Goal: Task Accomplishment & Management: Use online tool/utility

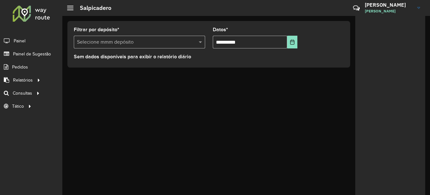
click at [31, 53] on span "Painel de Sugestão" at bounding box center [32, 54] width 38 height 7
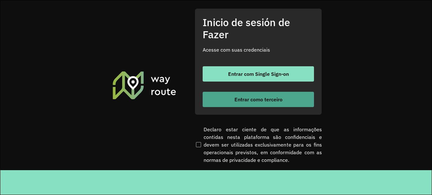
click at [245, 90] on div "Entrar com Single Sign-on Entrar como terceiro" at bounding box center [258, 86] width 111 height 41
click at [243, 101] on font "Entrar como terceiro" at bounding box center [259, 99] width 48 height 6
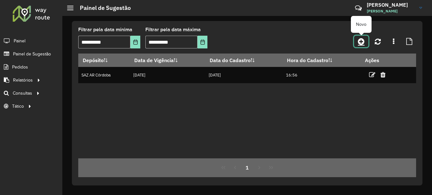
click at [366, 44] on link at bounding box center [361, 41] width 14 height 11
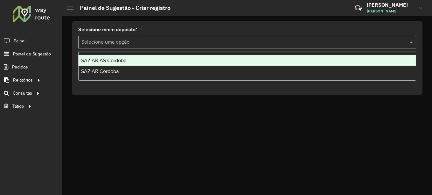
drag, startPoint x: 143, startPoint y: 44, endPoint x: 129, endPoint y: 57, distance: 19.1
click at [141, 46] on input "text" at bounding box center [240, 43] width 319 height 8
click at [124, 63] on div "SAZ AR AS Córdoba" at bounding box center [247, 60] width 337 height 11
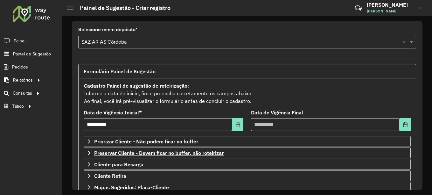
scroll to position [111, 0]
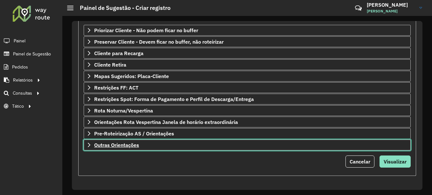
click at [135, 149] on link "Outras Orientações" at bounding box center [247, 144] width 327 height 11
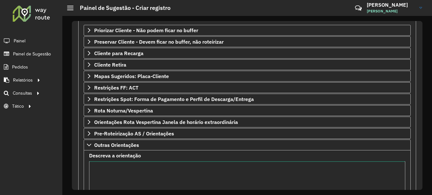
click at [121, 167] on textarea "Descreva a orientação" at bounding box center [247, 188] width 316 height 54
drag, startPoint x: 177, startPoint y: 169, endPoint x: 74, endPoint y: 164, distance: 103.3
click at [74, 164] on div "**********" at bounding box center [247, 105] width 351 height 169
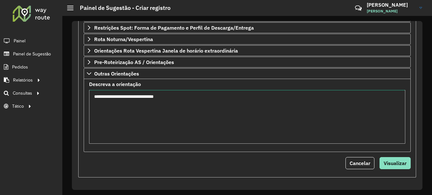
scroll to position [184, 0]
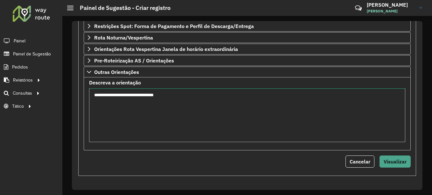
type textarea "**********"
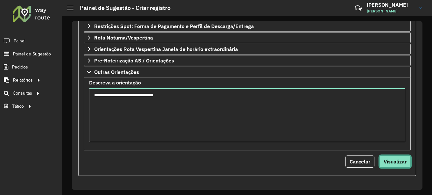
click at [392, 163] on span "Visualizar" at bounding box center [395, 161] width 23 height 6
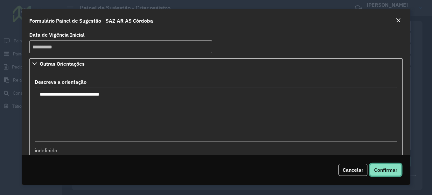
click at [387, 167] on span "Confirmar" at bounding box center [385, 169] width 23 height 6
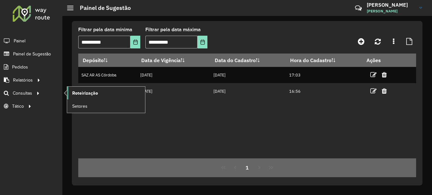
click at [95, 93] on span "Roteirização" at bounding box center [85, 93] width 26 height 7
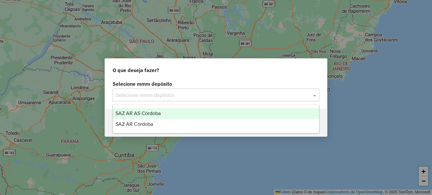
click at [172, 95] on input "text" at bounding box center [210, 95] width 188 height 8
click at [145, 111] on span "SAZ AR AS Córdoba" at bounding box center [138, 112] width 45 height 5
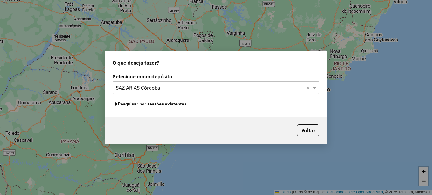
click at [168, 105] on font "Pesquisar por sessões existentes" at bounding box center [152, 104] width 69 height 6
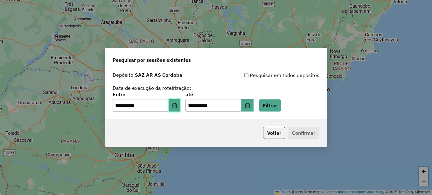
click at [181, 103] on button "Elija la fecha" at bounding box center [175, 105] width 12 height 13
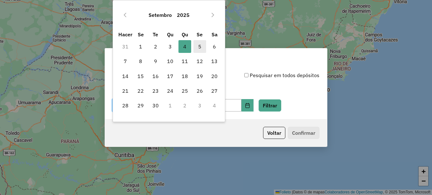
click at [201, 47] on font "5" at bounding box center [199, 47] width 3 height 8
type input "**********"
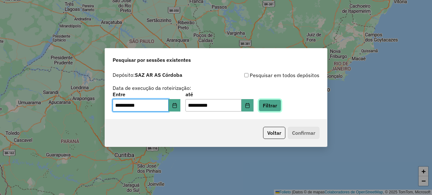
click at [275, 105] on button "Filtrar" at bounding box center [270, 105] width 23 height 12
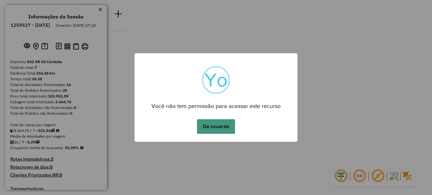
click at [212, 126] on button "De acuerdo" at bounding box center [216, 126] width 38 height 15
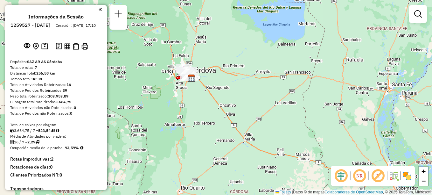
drag, startPoint x: 196, startPoint y: 122, endPoint x: 224, endPoint y: 55, distance: 72.5
click at [222, 62] on div "Janela de atendimento Grade de atendimento Capacidade Transportadoras Veículos …" at bounding box center [216, 97] width 432 height 195
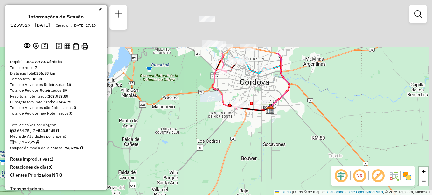
drag, startPoint x: 227, startPoint y: 33, endPoint x: 223, endPoint y: 93, distance: 59.6
click at [222, 95] on icon at bounding box center [226, 81] width 27 height 56
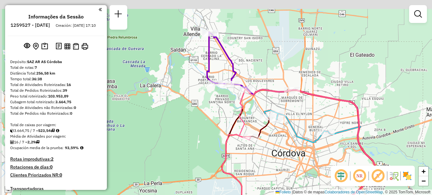
drag, startPoint x: 209, startPoint y: 64, endPoint x: 212, endPoint y: 79, distance: 15.3
click at [210, 80] on icon at bounding box center [221, 58] width 29 height 52
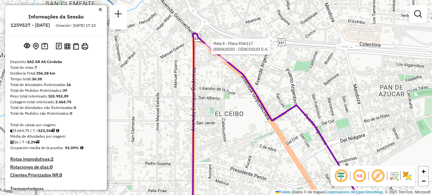
select select "**********"
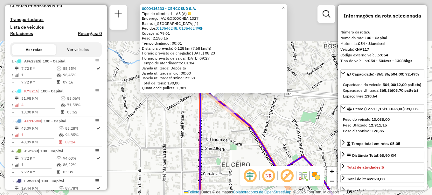
scroll to position [262, 0]
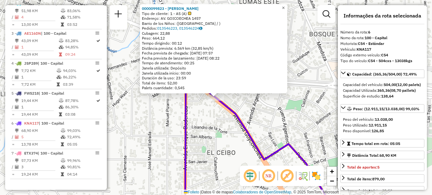
click at [287, 7] on link "×" at bounding box center [284, 8] width 8 height 8
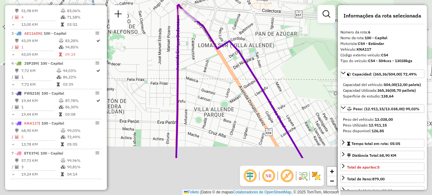
drag, startPoint x: 200, startPoint y: 111, endPoint x: 188, endPoint y: 51, distance: 61.6
click at [190, 54] on div "Janela de atendimento Grade de atendimento Capacidade Transportadoras Veículos …" at bounding box center [216, 97] width 432 height 195
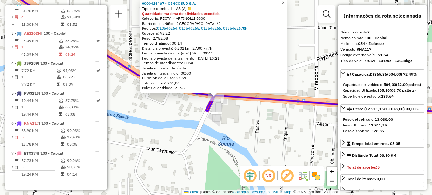
click at [285, 0] on span "×" at bounding box center [283, 2] width 3 height 5
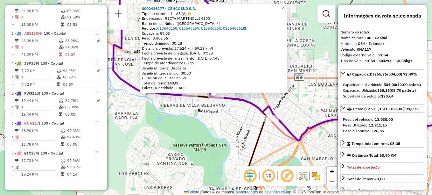
click at [285, 7] on span "×" at bounding box center [283, 7] width 3 height 5
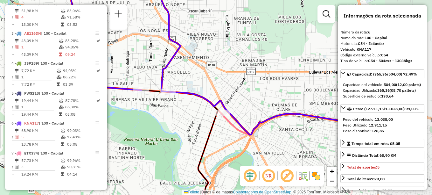
drag, startPoint x: 228, startPoint y: 82, endPoint x: 201, endPoint y: 75, distance: 28.3
click at [208, 76] on div "Janela de atendimento Grade de atendimento Capacidade Transportadoras Veículos …" at bounding box center [216, 97] width 432 height 195
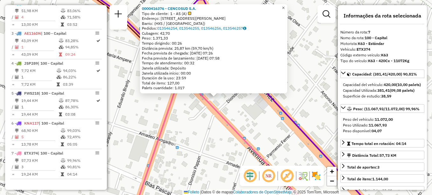
click at [285, 6] on span "×" at bounding box center [283, 7] width 3 height 5
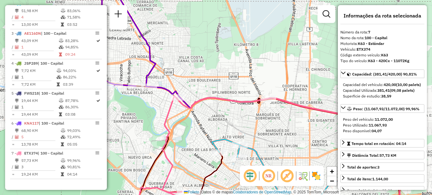
drag, startPoint x: 162, startPoint y: 95, endPoint x: 231, endPoint y: 171, distance: 102.5
click at [230, 172] on div "Janela de atendimento Grade de atendimento Capacidade Transportadoras Veículos …" at bounding box center [216, 97] width 432 height 195
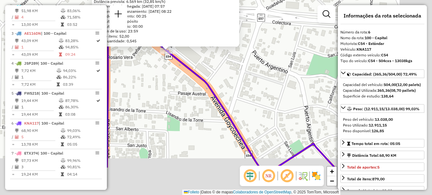
drag, startPoint x: 225, startPoint y: 155, endPoint x: 159, endPoint y: 70, distance: 107.2
click at [164, 81] on div "Rota 6 - Placa KNA117 0000099823 - BLANCH BENJAMIN LUIS 0000099823 - BLANCH BEN…" at bounding box center [216, 97] width 432 height 195
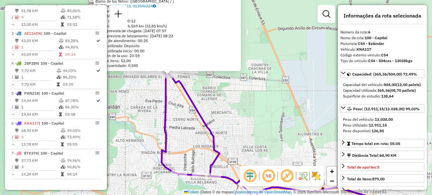
drag, startPoint x: 174, startPoint y: 89, endPoint x: 161, endPoint y: 59, distance: 32.2
click at [162, 72] on icon at bounding box center [191, 124] width 58 height 104
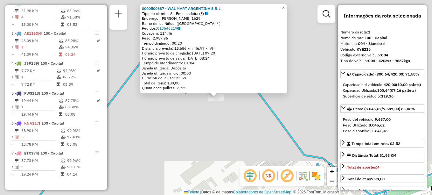
scroll to position [257, 0]
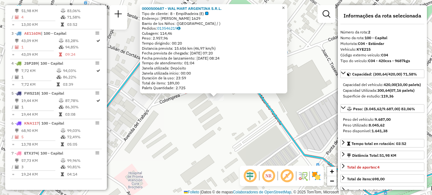
click at [285, 5] on span "×" at bounding box center [283, 7] width 3 height 5
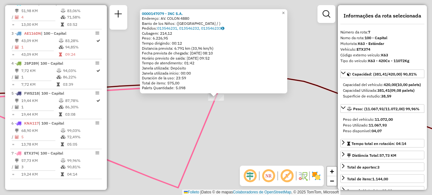
scroll to position [262, 0]
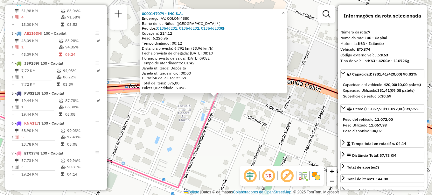
click at [287, 10] on link "×" at bounding box center [284, 13] width 8 height 8
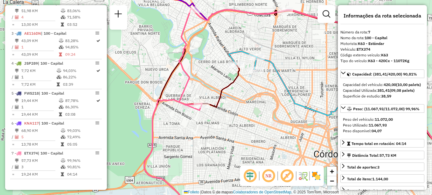
click at [193, 8] on icon at bounding box center [173, 111] width 58 height 206
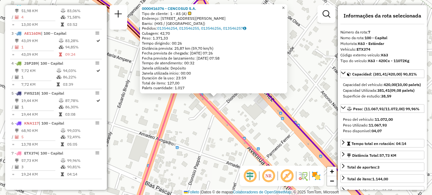
click at [287, 6] on link "×" at bounding box center [284, 8] width 8 height 8
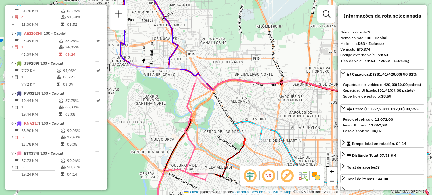
drag, startPoint x: 208, startPoint y: 122, endPoint x: 189, endPoint y: 89, distance: 37.3
click at [189, 89] on div "Janela de atendimento Grade de atendimento Capacidade Transportadoras Veículos …" at bounding box center [216, 97] width 432 height 195
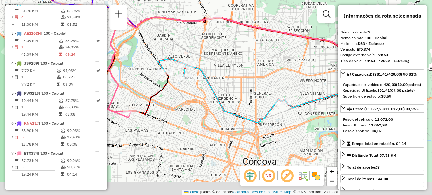
drag, startPoint x: 228, startPoint y: 146, endPoint x: 154, endPoint y: 103, distance: 85.0
click at [154, 103] on div "Janela de atendimento Grade de atendimento Capacidade Transportadoras Veículos …" at bounding box center [216, 97] width 432 height 195
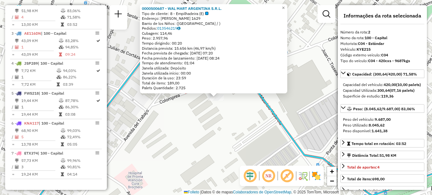
scroll to position [257, 0]
click at [285, 6] on span "×" at bounding box center [283, 7] width 3 height 5
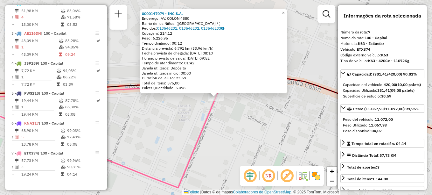
scroll to position [262, 0]
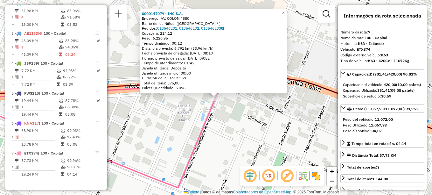
click at [285, 11] on span "×" at bounding box center [283, 12] width 3 height 5
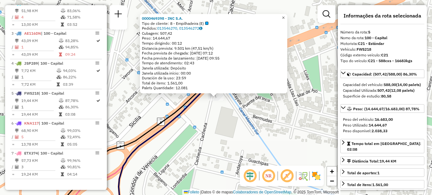
click at [285, 17] on span "×" at bounding box center [283, 17] width 3 height 5
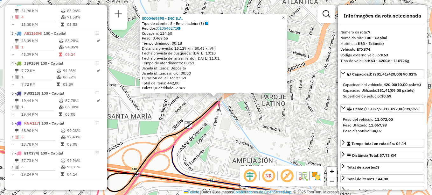
click at [287, 16] on link "×" at bounding box center [284, 18] width 8 height 8
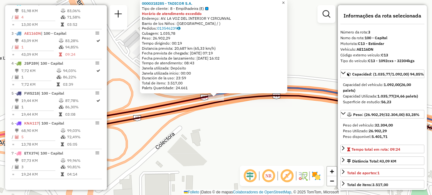
click at [285, 1] on span "×" at bounding box center [283, 2] width 3 height 5
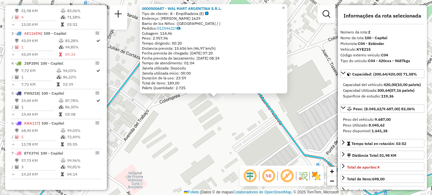
scroll to position [257, 0]
click at [285, 7] on link "×" at bounding box center [284, 8] width 8 height 8
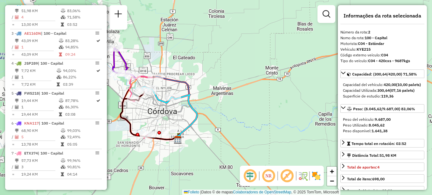
drag, startPoint x: 156, startPoint y: 110, endPoint x: 190, endPoint y: 101, distance: 35.5
click at [190, 101] on div "Janela de atendimento Grade de atendimento Capacidade Transportadoras Veículos …" at bounding box center [216, 97] width 432 height 195
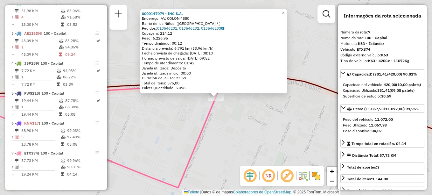
scroll to position [262, 0]
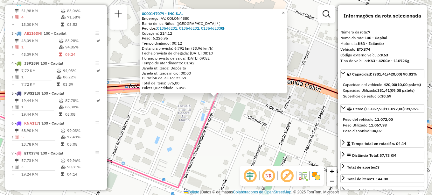
click at [285, 11] on span "×" at bounding box center [283, 12] width 3 height 5
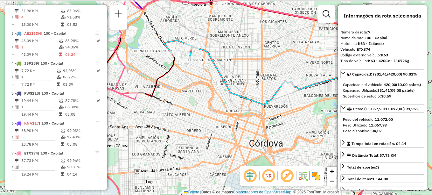
drag, startPoint x: 232, startPoint y: 149, endPoint x: 236, endPoint y: 151, distance: 3.7
click at [236, 151] on div "Janela de atendimento Grade de atendimento Capacidade Transportadoras Veículos …" at bounding box center [216, 97] width 432 height 195
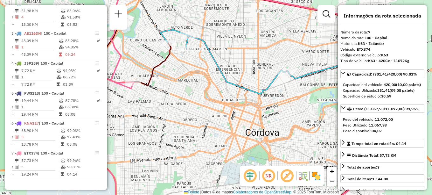
drag, startPoint x: 232, startPoint y: 149, endPoint x: 222, endPoint y: 99, distance: 50.3
click at [221, 100] on div "Janela de atendimento Grade de atendimento Capacidade Transportadoras Veículos …" at bounding box center [216, 97] width 432 height 195
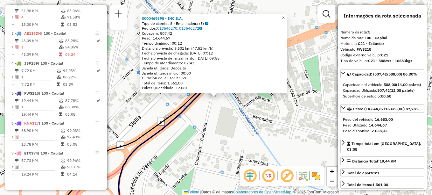
click at [285, 16] on span "×" at bounding box center [283, 17] width 3 height 5
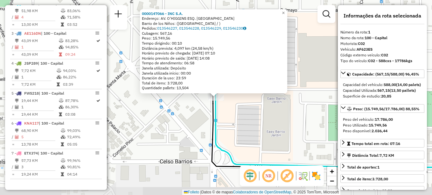
scroll to position [227, 0]
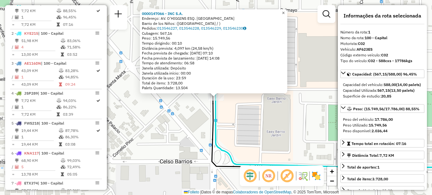
click at [285, 10] on span "×" at bounding box center [283, 12] width 3 height 5
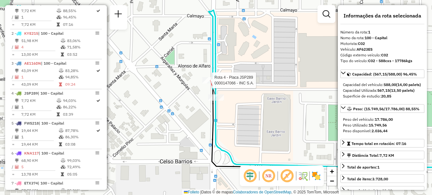
scroll to position [262, 0]
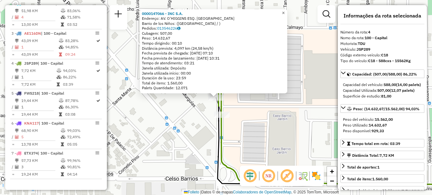
click at [285, 11] on span "×" at bounding box center [283, 12] width 3 height 5
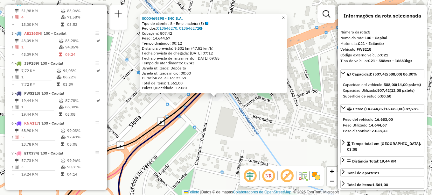
click at [285, 16] on span "×" at bounding box center [283, 17] width 3 height 5
click at [285, 15] on span "×" at bounding box center [283, 17] width 3 height 5
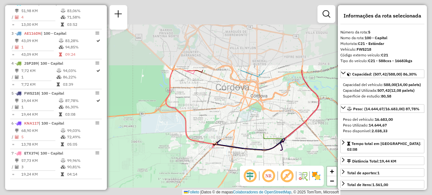
drag, startPoint x: 253, startPoint y: 136, endPoint x: 241, endPoint y: 149, distance: 17.3
click at [243, 148] on div "Janela de atendimento Grade de atendimento Capacidade Transportadoras Veículos …" at bounding box center [216, 97] width 432 height 195
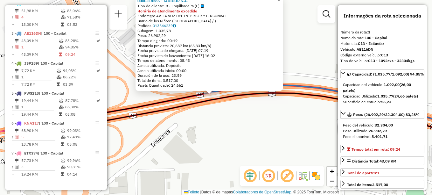
drag, startPoint x: 238, startPoint y: 137, endPoint x: 195, endPoint y: 64, distance: 84.6
click at [207, 82] on div "0000318285 - TADICOR S.A. Tipo de cliente: 8 - Empilhadeira (E) Horário de aten…" at bounding box center [216, 97] width 432 height 195
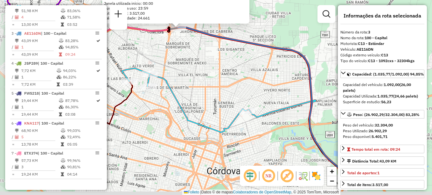
drag, startPoint x: 225, startPoint y: 96, endPoint x: 233, endPoint y: 64, distance: 32.9
click at [231, 71] on div "0000318285 - TADICOR S.A. Tipo de cliente: 8 - Empilhadeira (E) Horário de aten…" at bounding box center [216, 97] width 432 height 195
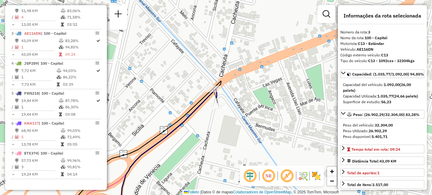
click at [211, 85] on icon at bounding box center [141, 147] width 159 height 133
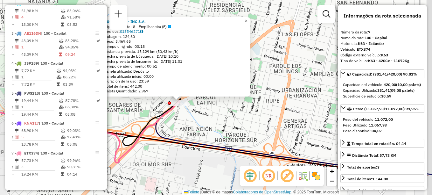
drag, startPoint x: 197, startPoint y: 166, endPoint x: 179, endPoint y: 124, distance: 45.0
click at [179, 125] on div "0000469398 - INC S.A. Tipo de cliente: 8 - Empilhadeira (E) Pedidos: 013546271 …" at bounding box center [216, 97] width 432 height 195
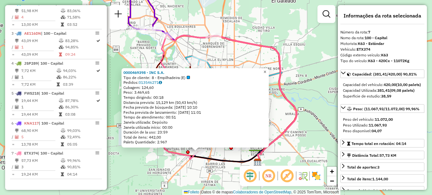
click at [266, 69] on span "×" at bounding box center [265, 71] width 3 height 5
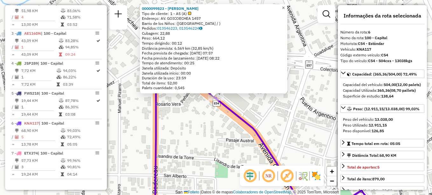
click at [285, 7] on span "×" at bounding box center [283, 7] width 3 height 5
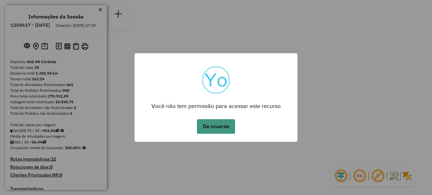
click at [222, 126] on button "De acuerdo" at bounding box center [216, 126] width 38 height 15
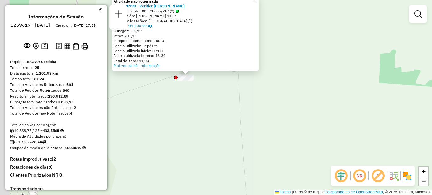
drag, startPoint x: 236, startPoint y: 164, endPoint x: 259, endPoint y: 67, distance: 100.5
click at [256, 78] on div "Atividade não roteirizada 0000430799 - Veritier Lucas Tipo de cliente: 80 - Cho…" at bounding box center [216, 97] width 432 height 195
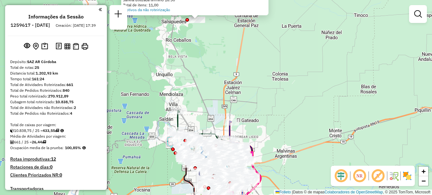
drag, startPoint x: 239, startPoint y: 77, endPoint x: 239, endPoint y: 72, distance: 5.1
click at [239, 72] on div "Atividade não roteirizada 0000430799 - Veritier Lucas Tipo de cliente: 80 - Cho…" at bounding box center [216, 97] width 432 height 195
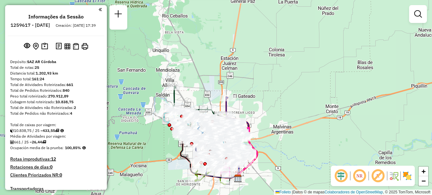
drag, startPoint x: 238, startPoint y: 109, endPoint x: 238, endPoint y: 37, distance: 72.3
click at [238, 38] on div "Atividade não roteirizada 0000430799 - Veritier Lucas Tipo de cliente: 80 - Cho…" at bounding box center [216, 97] width 432 height 195
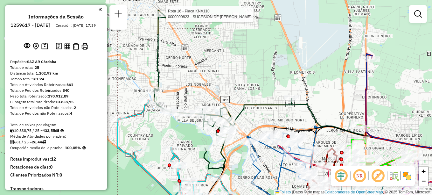
select select "**********"
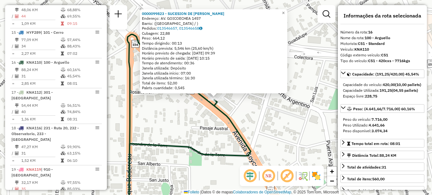
scroll to position [721, 0]
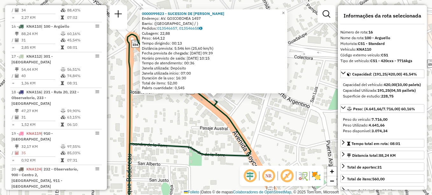
click at [292, 111] on div "Rota 16 - Placa KNA110 0000099823 - SUCESION DE BLANCH BENJAMIN 0000099823 - SU…" at bounding box center [216, 97] width 432 height 195
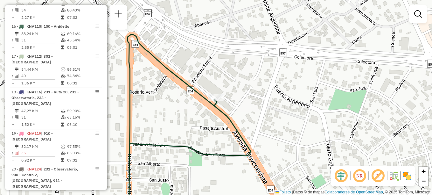
drag, startPoint x: 263, startPoint y: 126, endPoint x: 203, endPoint y: 23, distance: 119.8
click at [204, 23] on div "Janela de atendimento Grade de atendimento Capacidade Transportadoras Veículos …" at bounding box center [216, 97] width 432 height 195
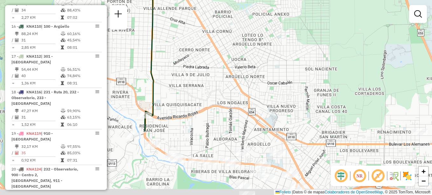
drag, startPoint x: 231, startPoint y: 106, endPoint x: 208, endPoint y: 39, distance: 70.6
click at [215, 47] on div "Janela de atendimento Grade de atendimento Capacidade Transportadoras Veículos …" at bounding box center [216, 97] width 432 height 195
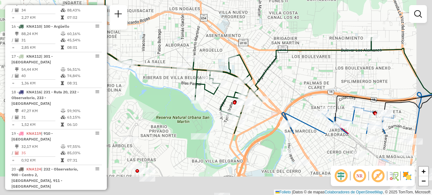
drag, startPoint x: 213, startPoint y: 103, endPoint x: 166, endPoint y: 0, distance: 113.4
click at [166, 0] on div "Janela de atendimento Grade de atendimento Capacidade Transportadoras Veículos …" at bounding box center [216, 97] width 432 height 195
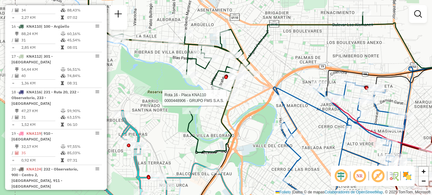
select select "**********"
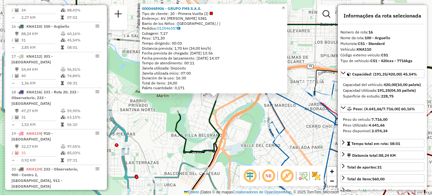
click at [285, 7] on span "×" at bounding box center [283, 7] width 3 height 5
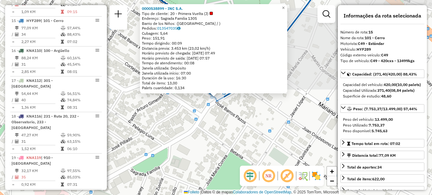
scroll to position [691, 0]
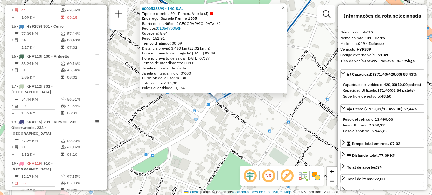
click at [285, 5] on span "×" at bounding box center [283, 7] width 3 height 5
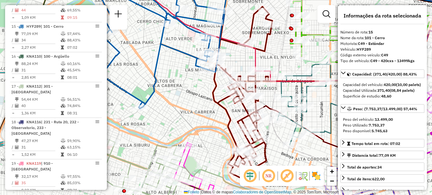
drag, startPoint x: 199, startPoint y: 121, endPoint x: 175, endPoint y: 111, distance: 26.0
click at [177, 115] on div "Janela de atendimento Grade de atendimento Capacidade Transportadoras Veículos …" at bounding box center [216, 97] width 432 height 195
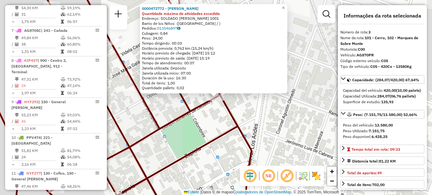
scroll to position [286, 0]
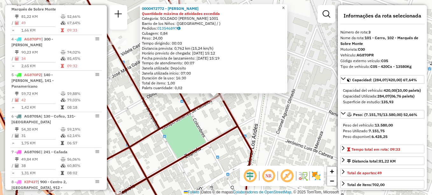
click at [285, 7] on span "×" at bounding box center [283, 7] width 3 height 5
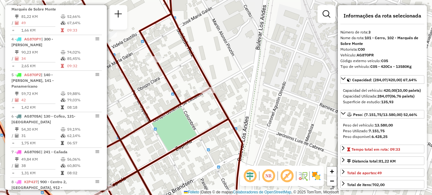
drag, startPoint x: 212, startPoint y: 158, endPoint x: 201, endPoint y: 148, distance: 14.9
click at [204, 151] on div "Janela de atendimento Grade de atendimento Capacidade Transportadoras Veículos …" at bounding box center [216, 97] width 432 height 195
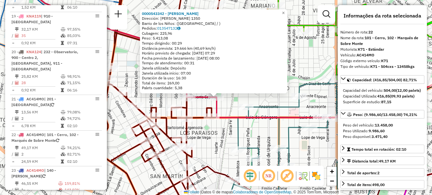
scroll to position [935, 0]
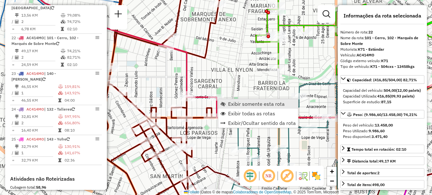
click at [231, 104] on span "Exibir somente esta rota" at bounding box center [256, 103] width 57 height 5
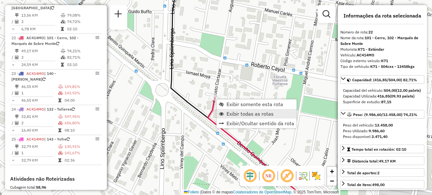
click at [231, 114] on span "Exibir todas as rotas" at bounding box center [250, 113] width 47 height 5
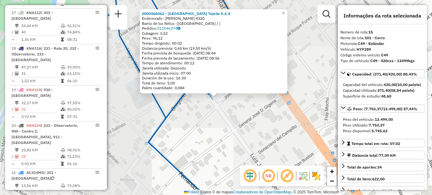
scroll to position [691, 0]
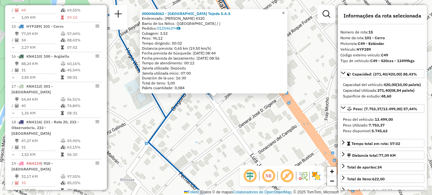
click at [285, 11] on span "×" at bounding box center [283, 12] width 3 height 5
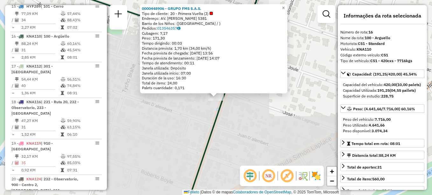
scroll to position [721, 0]
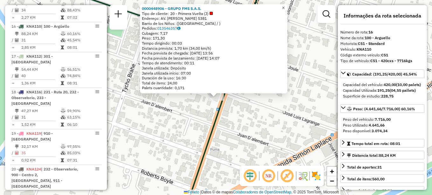
drag, startPoint x: 287, startPoint y: 5, endPoint x: 286, endPoint y: 9, distance: 3.9
click at [285, 5] on span "×" at bounding box center [283, 7] width 3 height 5
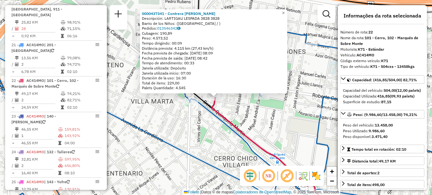
scroll to position [935, 0]
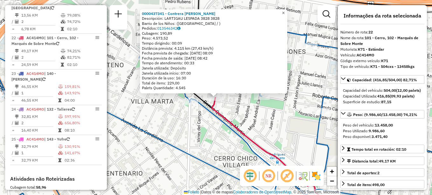
click at [287, 11] on link "×" at bounding box center [284, 13] width 8 height 8
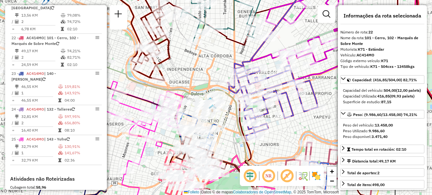
drag, startPoint x: 145, startPoint y: 132, endPoint x: 223, endPoint y: 78, distance: 95.2
click at [222, 116] on icon at bounding box center [206, 120] width 45 height 61
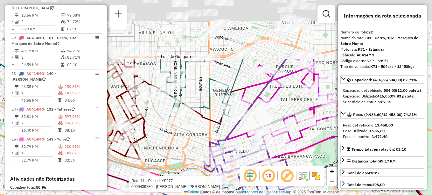
drag, startPoint x: 195, startPoint y: 128, endPoint x: 191, endPoint y: 140, distance: 13.0
click at [191, 140] on div "Rota 11 - Placa HYF277 0000439730 - Bulgarelli Alessandrini Juan Manuel Janela …" at bounding box center [216, 97] width 432 height 195
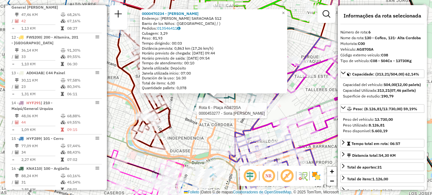
scroll to position [388, 0]
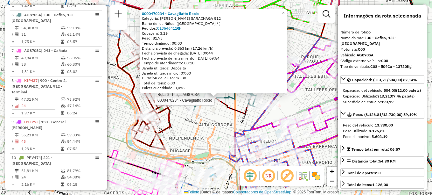
click at [203, 133] on div "Rota 6 - Plaça AG870SA 0000470234 - Cavagliatto Rocío 0000470234 - Cavagliatto …" at bounding box center [216, 97] width 432 height 195
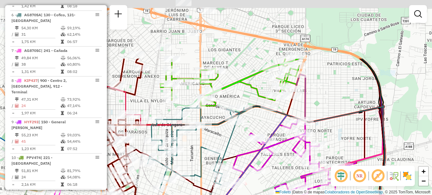
drag, startPoint x: 211, startPoint y: 188, endPoint x: 202, endPoint y: 202, distance: 16.7
click at [202, 194] on html "Aguarde... Pop-up bloqueado! Seu navegador bloqueou automáticamente a abertura …" at bounding box center [216, 97] width 432 height 195
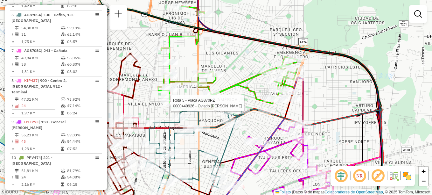
select select "**********"
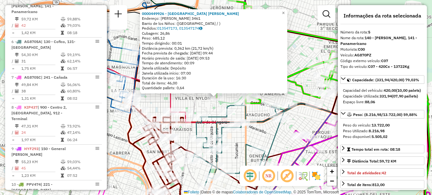
scroll to position [352, 0]
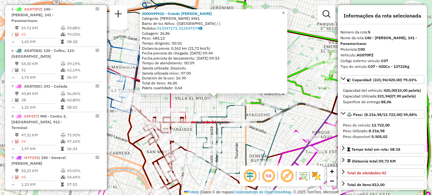
click at [285, 12] on span "×" at bounding box center [283, 12] width 3 height 5
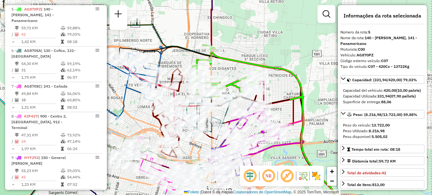
drag, startPoint x: 225, startPoint y: 71, endPoint x: 192, endPoint y: 31, distance: 52.4
click at [193, 32] on div "Janela de atendimento Grade de atendimento Capacidade Transportadoras Veículos …" at bounding box center [216, 97] width 432 height 195
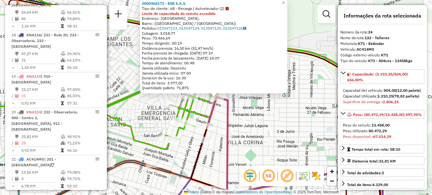
scroll to position [1006, 0]
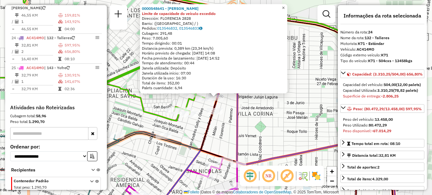
click at [285, 5] on span "×" at bounding box center [283, 7] width 3 height 5
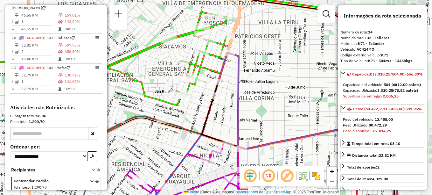
drag, startPoint x: 266, startPoint y: 69, endPoint x: 302, endPoint y: -11, distance: 88.2
click at [302, 0] on html "Aguarde... Pop-up bloqueado! Seu navegador bloqueou automáticamente a abertura …" at bounding box center [216, 97] width 432 height 195
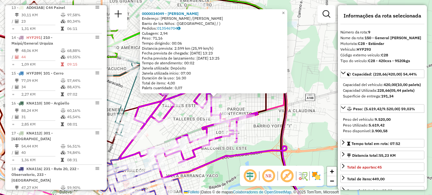
scroll to position [489, 0]
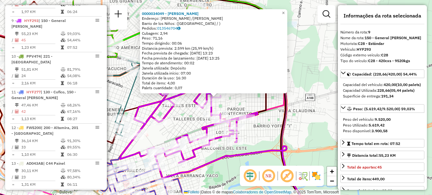
click at [277, 140] on div "Rota 9 - Placa HYF293 0000034049 - Mansilla Gerardo Martin 0000034049 - Mansill…" at bounding box center [216, 97] width 432 height 195
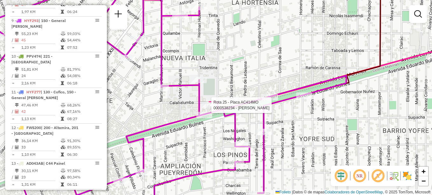
select select "**********"
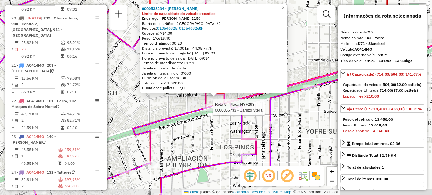
scroll to position [1036, 0]
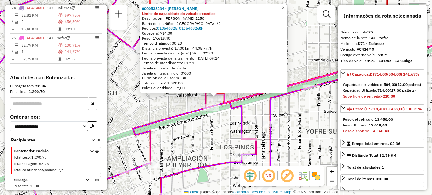
click at [287, 5] on link "×" at bounding box center [284, 8] width 8 height 8
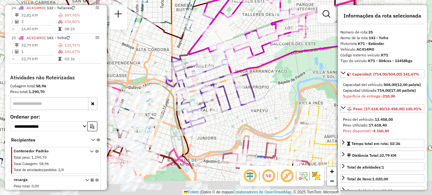
drag, startPoint x: 228, startPoint y: 110, endPoint x: 266, endPoint y: 54, distance: 67.6
click at [265, 59] on icon at bounding box center [321, 105] width 195 height 127
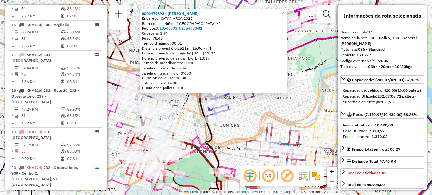
scroll to position [554, 0]
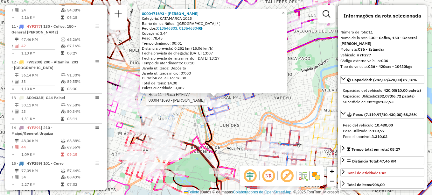
click at [293, 112] on div "Rota 11 - Placa HYF277 0000471693 - Reinozo Pamela Belen Rota 14 - Placa HYF291…" at bounding box center [216, 97] width 432 height 195
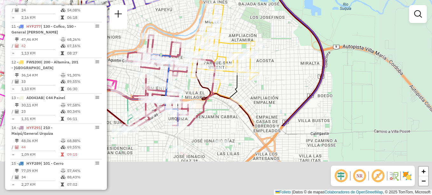
drag, startPoint x: 293, startPoint y: 112, endPoint x: 174, endPoint y: 24, distance: 147.9
click at [174, 24] on div "Janela de atendimento Grade de atendimento Capacidade Transportadoras Veículos …" at bounding box center [216, 97] width 432 height 195
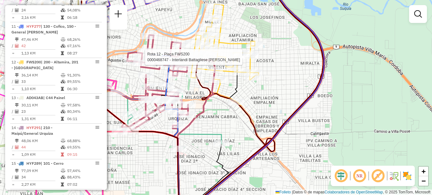
select select "**********"
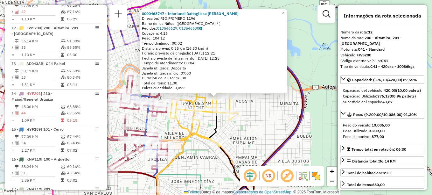
scroll to position [590, 0]
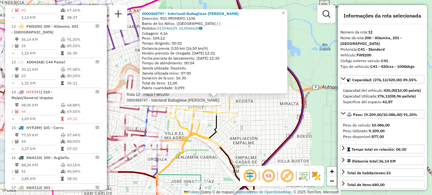
click at [269, 135] on div "Rota 12 - Placa FWS200 0000468747 - Interlandi Battagliese Juan Emiliano 000046…" at bounding box center [216, 97] width 432 height 195
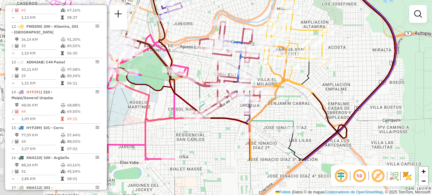
drag, startPoint x: 281, startPoint y: 126, endPoint x: 354, endPoint y: 84, distance: 83.5
click at [354, 84] on div "Janela de atendimento Grade de atendimento Capacidade Transportadoras Veículos …" at bounding box center [216, 97] width 432 height 195
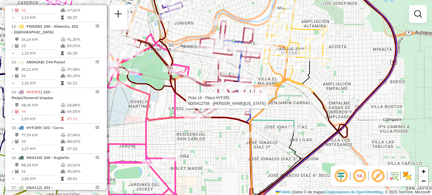
select select "**********"
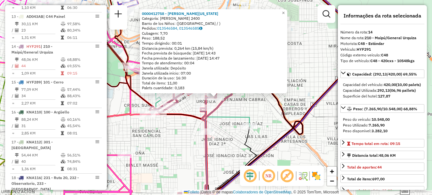
scroll to position [656, 0]
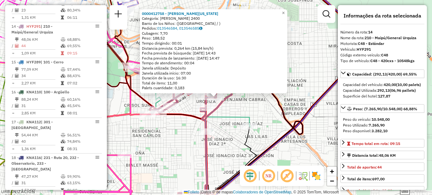
click at [236, 116] on icon at bounding box center [135, 70] width 227 height 112
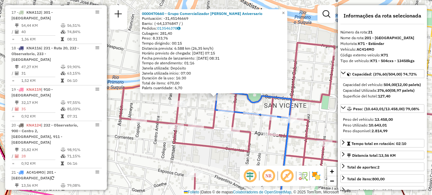
scroll to position [900, 0]
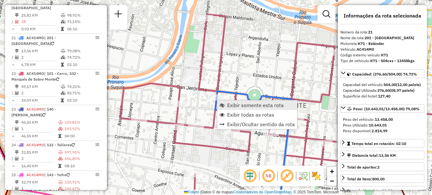
click at [240, 108] on link "Exibir somente esta rota" at bounding box center [257, 105] width 80 height 10
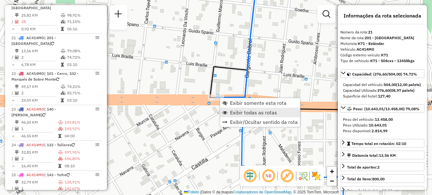
click at [239, 112] on span "Exibir todas as rotas" at bounding box center [253, 112] width 47 height 5
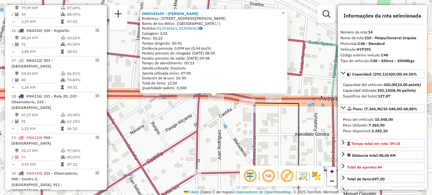
scroll to position [656, 0]
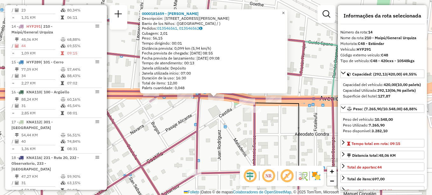
click at [286, 11] on link "×" at bounding box center [284, 13] width 8 height 8
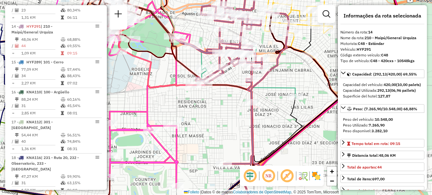
drag, startPoint x: 223, startPoint y: 107, endPoint x: 238, endPoint y: 76, distance: 34.9
click at [238, 77] on div "Janela de atendimento Grade de atendimento Capacidade Transportadoras Veículos …" at bounding box center [216, 97] width 432 height 195
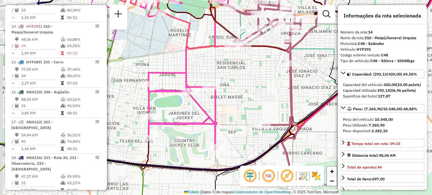
drag, startPoint x: 200, startPoint y: 116, endPoint x: 306, endPoint y: 86, distance: 110.1
click at [306, 86] on div "Janela de atendimento Grade de atendimento Capacidade Transportadoras Veículos …" at bounding box center [216, 97] width 432 height 195
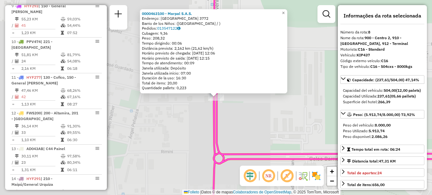
scroll to position [453, 0]
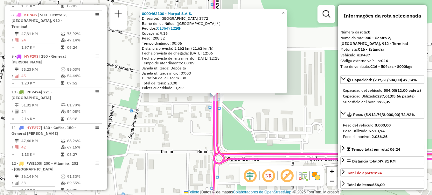
click at [285, 12] on span "×" at bounding box center [283, 12] width 3 height 5
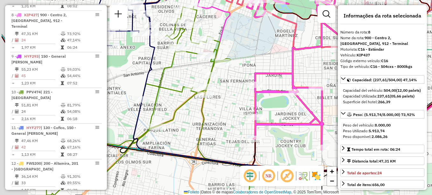
drag, startPoint x: 204, startPoint y: 128, endPoint x: 238, endPoint y: 133, distance: 35.2
click at [235, 133] on div "Janela de atendimento Grade de atendimento Capacidade Transportadoras Veículos …" at bounding box center [216, 97] width 432 height 195
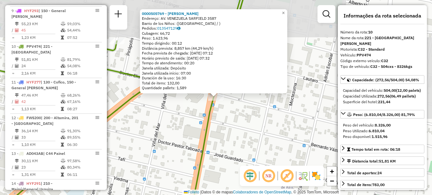
scroll to position [519, 0]
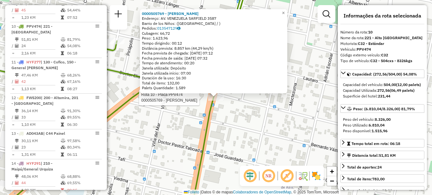
click at [241, 151] on div "Rota 10 - Placa PPV474 0000505769 - Fernandez Rodolfo Gaston 0000505769 - Ferná…" at bounding box center [216, 97] width 432 height 195
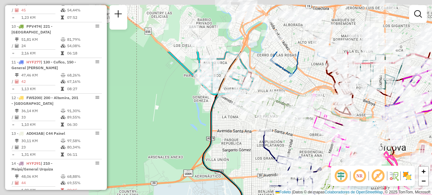
drag, startPoint x: 136, startPoint y: 95, endPoint x: 254, endPoint y: 173, distance: 141.5
click at [254, 173] on div "Janela de atendimento Grade de atendimento Capacidade Transportadoras Veículos …" at bounding box center [216, 97] width 432 height 195
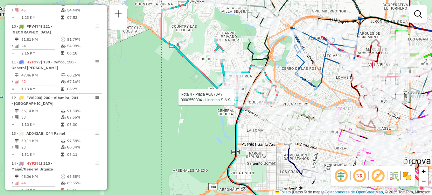
select select "**********"
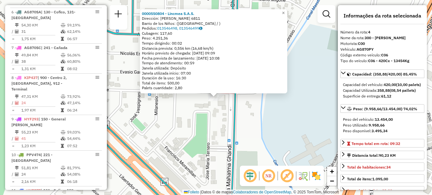
scroll to position [322, 0]
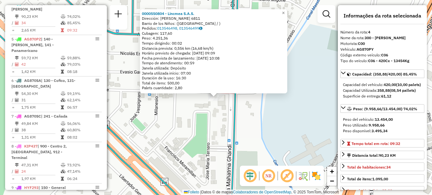
drag, startPoint x: 266, startPoint y: 117, endPoint x: 234, endPoint y: 106, distance: 34.4
click at [234, 106] on div "0000550804 - Lincmea S.A.S. Dirección: [PERSON_NAME] 6811 Barrio de los Niños: …" at bounding box center [216, 97] width 432 height 195
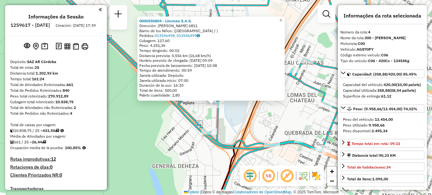
select select "**********"
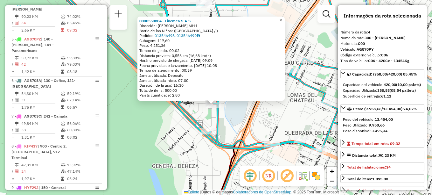
click at [276, 128] on div "0000550804 - Lincmea S.A.S. Dirección: [PERSON_NAME] 6811 Barrio de los Niños: …" at bounding box center [216, 97] width 432 height 195
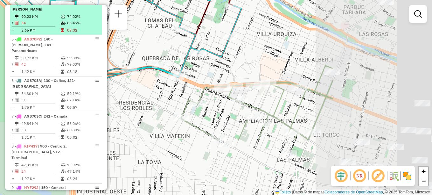
drag, startPoint x: 280, startPoint y: 127, endPoint x: 100, endPoint y: 25, distance: 207.3
click at [100, 25] on hb-router-mapa "Informações da Sessão 1259617 - [DATE] Creación: [DATE] 17:39 Depósito: SAZ AR …" at bounding box center [216, 97] width 432 height 195
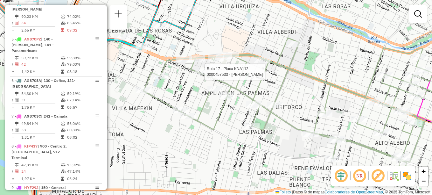
select select "**********"
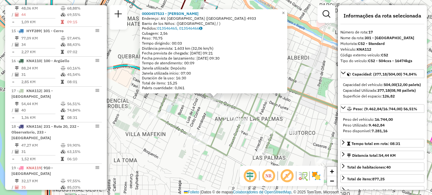
scroll to position [751, 0]
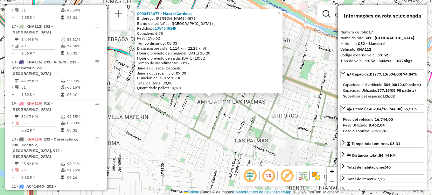
drag, startPoint x: 253, startPoint y: 128, endPoint x: 162, endPoint y: 63, distance: 111.8
click at [177, 76] on icon at bounding box center [304, 112] width 331 height 132
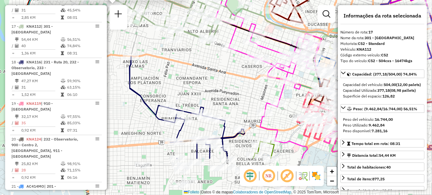
drag, startPoint x: 171, startPoint y: 67, endPoint x: 159, endPoint y: 34, distance: 34.3
click at [159, 38] on div "0000473677 - Macabi Córdoba Enderezado: [PERSON_NAME] 4875 Barrio de los Niños:…" at bounding box center [216, 97] width 432 height 195
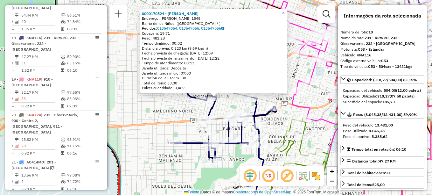
scroll to position [781, 0]
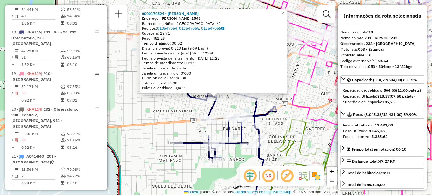
click at [180, 149] on div "Rota 18 - Placa KNA116 0000170524 - [PERSON_NAME] 0000170524 - [PERSON_NAME]: […" at bounding box center [216, 97] width 432 height 195
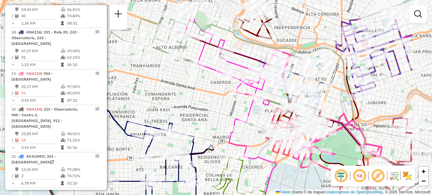
drag, startPoint x: 295, startPoint y: 108, endPoint x: 203, endPoint y: 160, distance: 105.6
click at [229, 160] on icon at bounding box center [252, 191] width 47 height 124
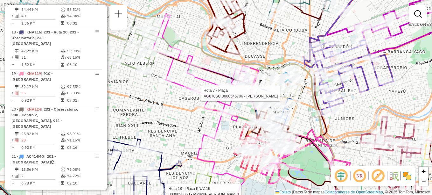
select select "**********"
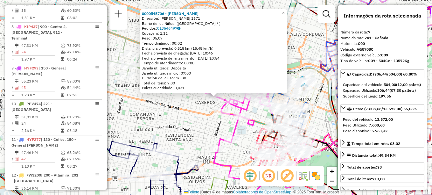
scroll to position [423, 0]
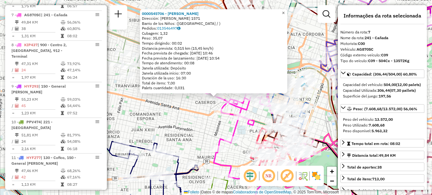
click at [285, 10] on span "×" at bounding box center [283, 12] width 3 height 5
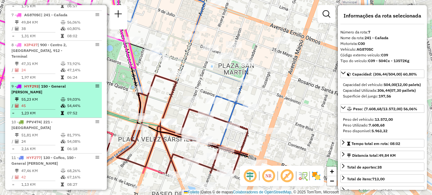
drag, startPoint x: 257, startPoint y: 125, endPoint x: 93, endPoint y: 90, distance: 167.4
click at [93, 90] on hb-router-mapa "Informações da Sessão 1259617 - [DATE] Creación: [DATE] 17:39 Depósito: SAZ AR …" at bounding box center [216, 97] width 432 height 195
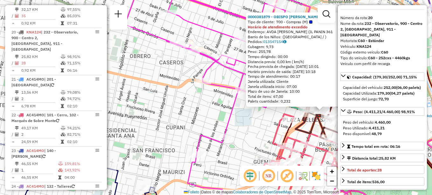
scroll to position [0, 0]
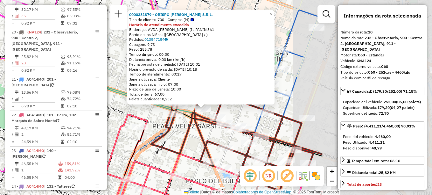
drag, startPoint x: 259, startPoint y: 131, endPoint x: 125, endPoint y: 118, distance: 135.2
click at [124, 124] on icon at bounding box center [212, 162] width 220 height 97
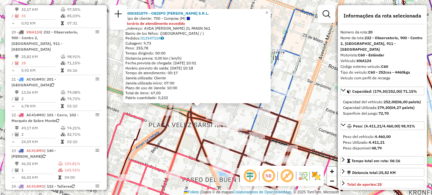
click at [150, 116] on div "0000381879 - OBISPO [PERSON_NAME] S.R.L. Tipo de cliente: 700 - Compras (M) Hor…" at bounding box center [216, 97] width 432 height 195
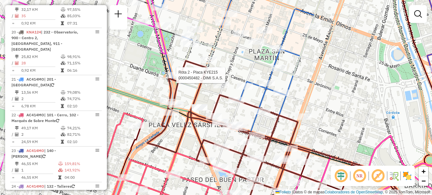
select select "**********"
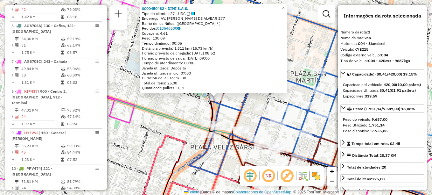
scroll to position [257, 0]
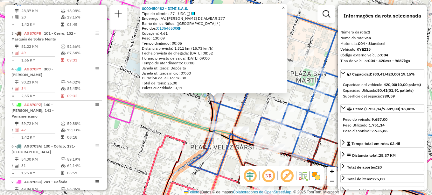
click at [285, 5] on span "×" at bounding box center [283, 7] width 3 height 5
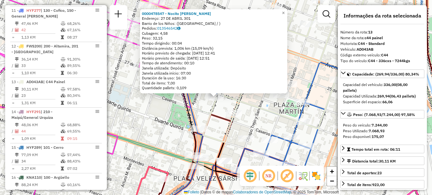
scroll to position [626, 0]
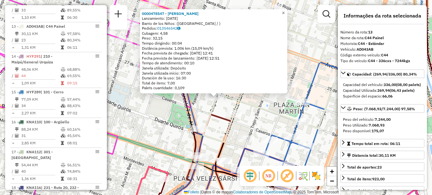
click at [285, 13] on span "×" at bounding box center [283, 12] width 3 height 5
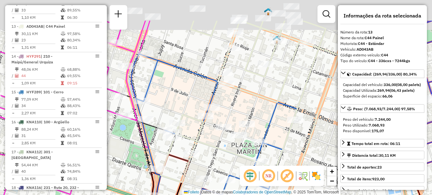
drag, startPoint x: 243, startPoint y: 89, endPoint x: 190, endPoint y: 153, distance: 83.6
click at [190, 159] on div "Janela de atendimento Grade de atendimento Capacidade Transportadoras Veículos …" at bounding box center [216, 97] width 432 height 195
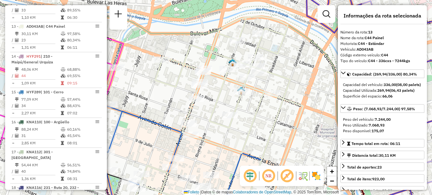
click at [221, 135] on div "Janela de atendimento Grade de atendimento Capacidade Transportadoras Veículos …" at bounding box center [216, 97] width 432 height 195
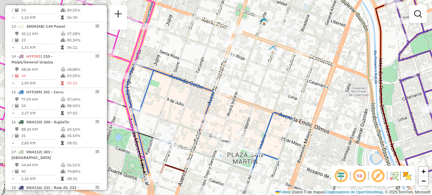
drag, startPoint x: 253, startPoint y: 100, endPoint x: 281, endPoint y: 44, distance: 63.2
click at [281, 44] on div "Janela de atendimento Grade de atendimento Capacidade Transportadoras Veículos …" at bounding box center [216, 97] width 432 height 195
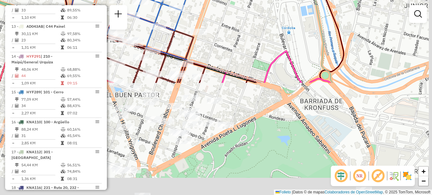
drag, startPoint x: 254, startPoint y: 99, endPoint x: 187, endPoint y: -1, distance: 120.6
click at [187, 0] on html "Aguarde... Pop-up bloqueado! Seu navegador bloqueou automáticamente a abertura …" at bounding box center [216, 97] width 432 height 195
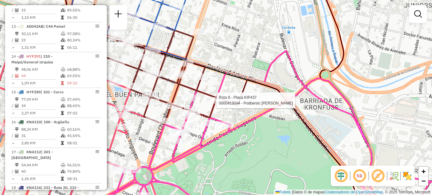
select select "**********"
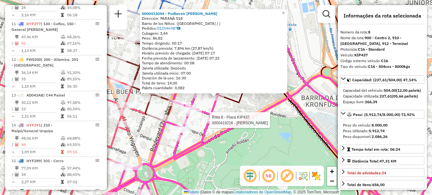
scroll to position [453, 0]
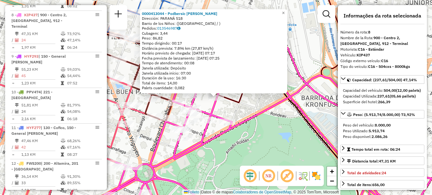
click at [249, 101] on div "0000413044 - Podbersic [PERSON_NAME] Dirección: PARANÁ 518 Barrio de los Niños:…" at bounding box center [216, 97] width 432 height 195
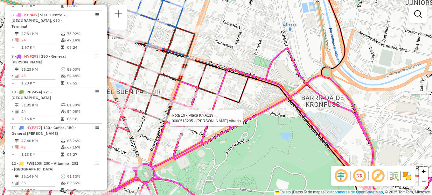
select select "**********"
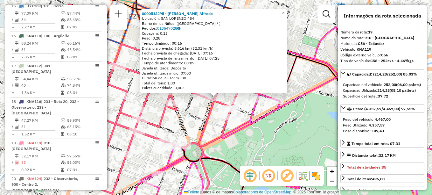
scroll to position [823, 0]
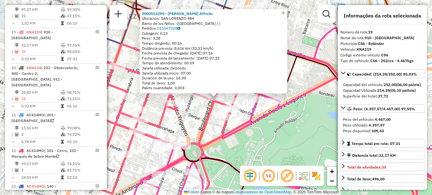
drag, startPoint x: 290, startPoint y: 11, endPoint x: 264, endPoint y: 25, distance: 29.6
click at [287, 11] on link "×" at bounding box center [284, 13] width 8 height 8
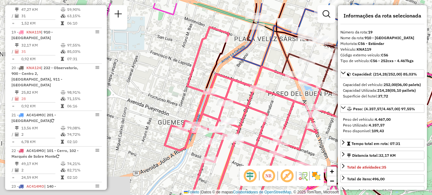
drag, startPoint x: 227, startPoint y: 96, endPoint x: 349, endPoint y: 108, distance: 121.8
click at [349, 108] on hb-router-mapa "Informações da Sessão 1259617 - [DATE] Creación: [DATE] 17:39 Depósito: SAZ AR …" at bounding box center [216, 97] width 432 height 195
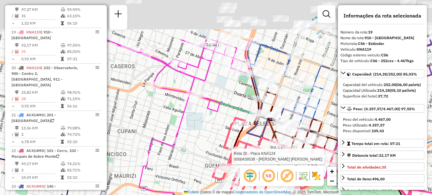
drag, startPoint x: 207, startPoint y: 124, endPoint x: 246, endPoint y: 161, distance: 54.5
click at [246, 165] on div "Rota 19 - Placa KNA119 0000477032 - Disane S.A.S. Rota 19 - Placa KNA119 000046…" at bounding box center [216, 97] width 432 height 195
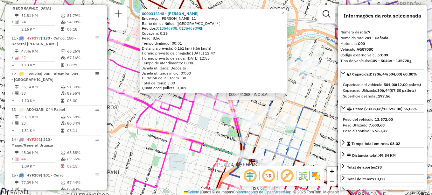
scroll to position [423, 0]
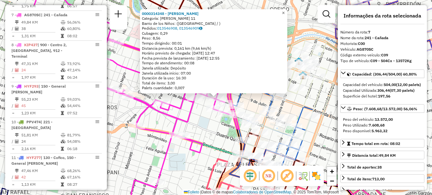
drag, startPoint x: 289, startPoint y: 13, endPoint x: 280, endPoint y: 18, distance: 10.0
click at [287, 14] on link "×" at bounding box center [284, 13] width 8 height 8
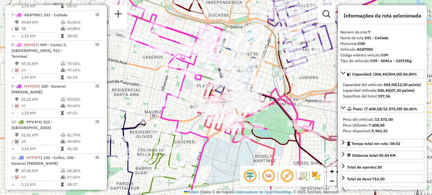
drag, startPoint x: 217, startPoint y: 85, endPoint x: 215, endPoint y: 78, distance: 7.6
click at [225, 88] on icon at bounding box center [269, 151] width 89 height 126
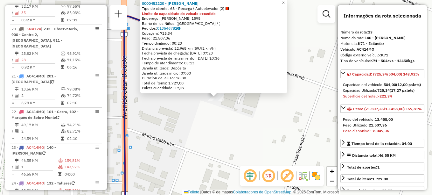
scroll to position [971, 0]
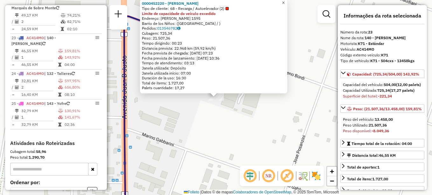
click at [285, 2] on span "×" at bounding box center [283, 2] width 3 height 5
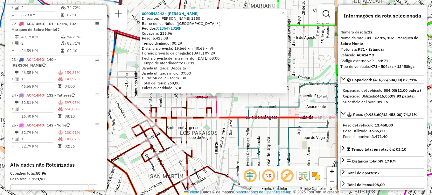
scroll to position [935, 0]
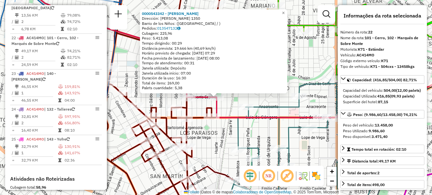
click at [218, 117] on icon at bounding box center [345, 99] width 259 height 38
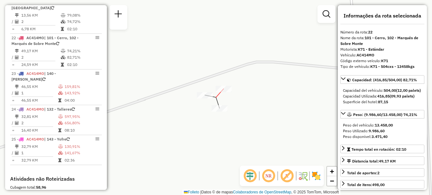
click at [223, 91] on div at bounding box center [224, 89] width 16 height 6
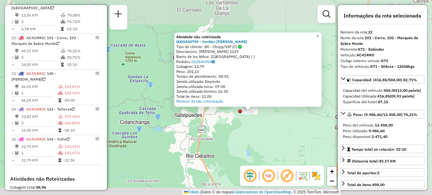
drag, startPoint x: 206, startPoint y: 135, endPoint x: 174, endPoint y: 107, distance: 42.2
click at [174, 109] on div "Atividade não roteirizada 0000430799 - Veritier Lucas Tipo de cliente: 80 - Cho…" at bounding box center [216, 97] width 432 height 195
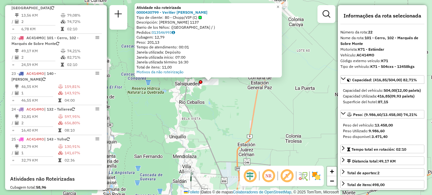
drag, startPoint x: 187, startPoint y: 153, endPoint x: 180, endPoint y: 120, distance: 34.2
click at [180, 120] on div "Atividade não roteirizada 0000430799 - Veritier Lucas Tipo de cliente: 80 - Cho…" at bounding box center [216, 97] width 432 height 195
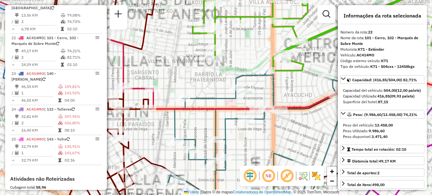
drag, startPoint x: 216, startPoint y: 122, endPoint x: 210, endPoint y: 34, distance: 88.4
click at [216, 19] on g at bounding box center [209, 77] width 534 height 275
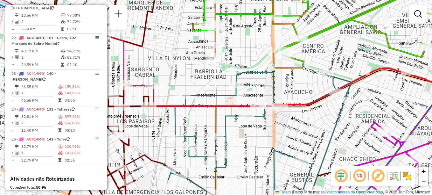
drag, startPoint x: 206, startPoint y: 123, endPoint x: 218, endPoint y: -33, distance: 156.1
click at [218, 0] on html "Aguarde... Pop-up bloqueado! Seu navegador bloqueou automáticamente a abertura …" at bounding box center [216, 97] width 432 height 195
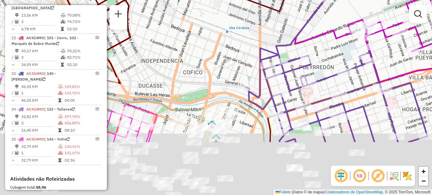
drag, startPoint x: 210, startPoint y: 99, endPoint x: 188, endPoint y: 32, distance: 70.0
click at [196, 31] on div "Janela de atendimento Grade de atendimento Capacidade Transportadoras Veículos …" at bounding box center [216, 97] width 432 height 195
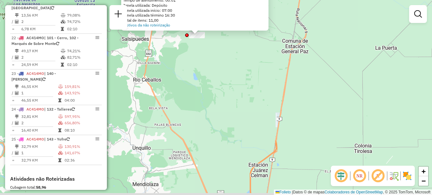
drag, startPoint x: 307, startPoint y: 143, endPoint x: 279, endPoint y: 75, distance: 72.8
click at [279, 76] on div "Atividade não roteirizada 0000430799 - Veritier Lucas Tipo de cliente: 80 - Cho…" at bounding box center [216, 97] width 432 height 195
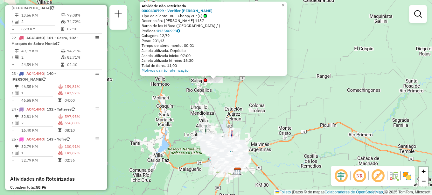
drag, startPoint x: 322, startPoint y: 89, endPoint x: 269, endPoint y: 101, distance: 55.0
click at [269, 101] on div "Atividade não roteirizada 0000430799 - Veritier Lucas Tipo de cliente: 80 - Cho…" at bounding box center [216, 97] width 432 height 195
